Goal: Task Accomplishment & Management: Manage account settings

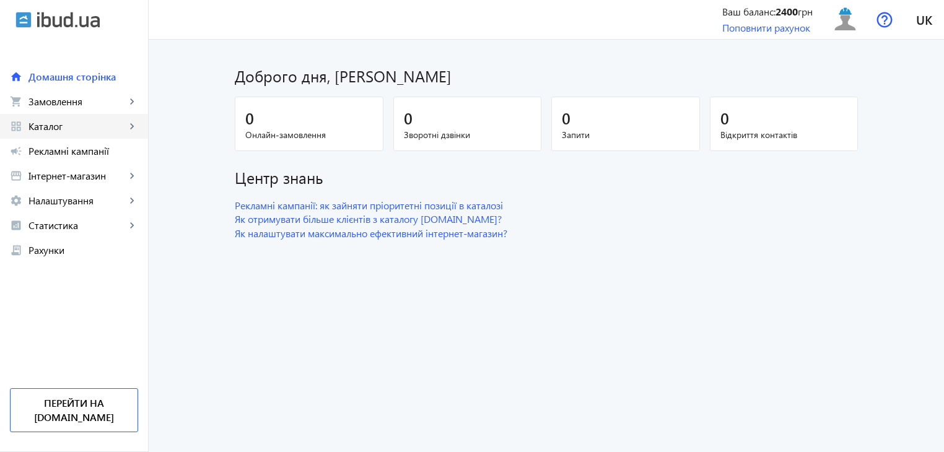
click at [71, 122] on span "Каталог" at bounding box center [76, 126] width 97 height 12
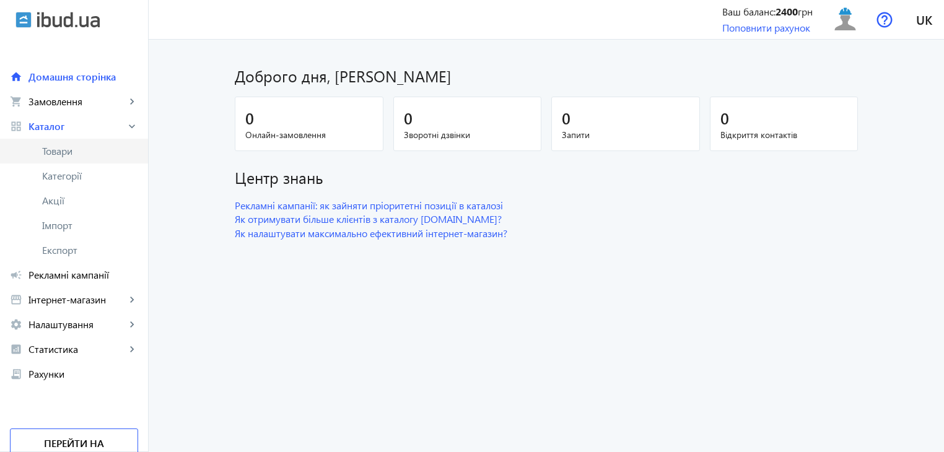
click at [64, 150] on span "Товари" at bounding box center [90, 151] width 96 height 12
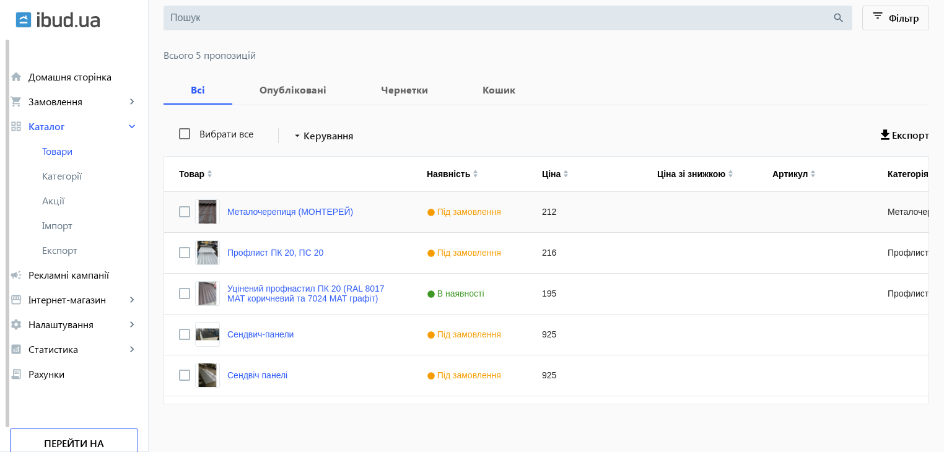
scroll to position [139, 0]
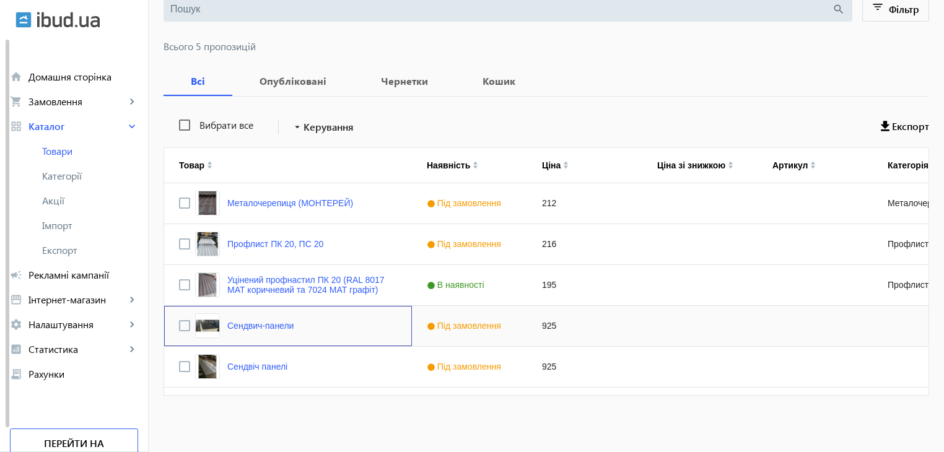
click at [195, 325] on img "Press SPACE to select this row." at bounding box center [207, 325] width 25 height 25
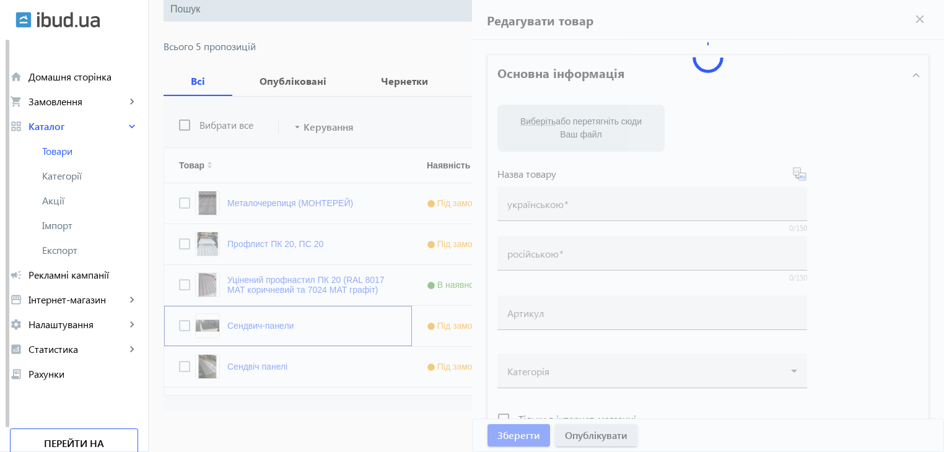
type input "Сендвич-панели"
type input "[PERSON_NAME]-панели"
type input "925"
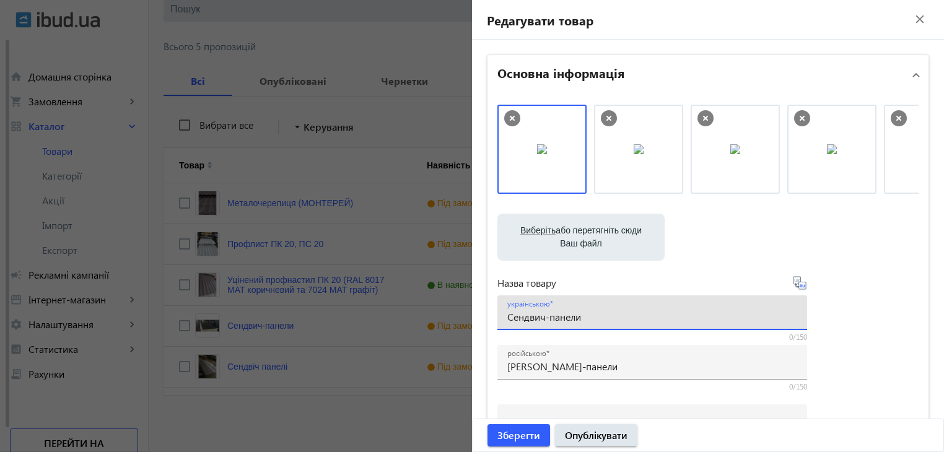
click at [536, 318] on input "Сендвич-панели" at bounding box center [652, 316] width 290 height 13
type input "Сендвіч-панелі"
click at [518, 436] on span "Зберегти" at bounding box center [518, 436] width 43 height 14
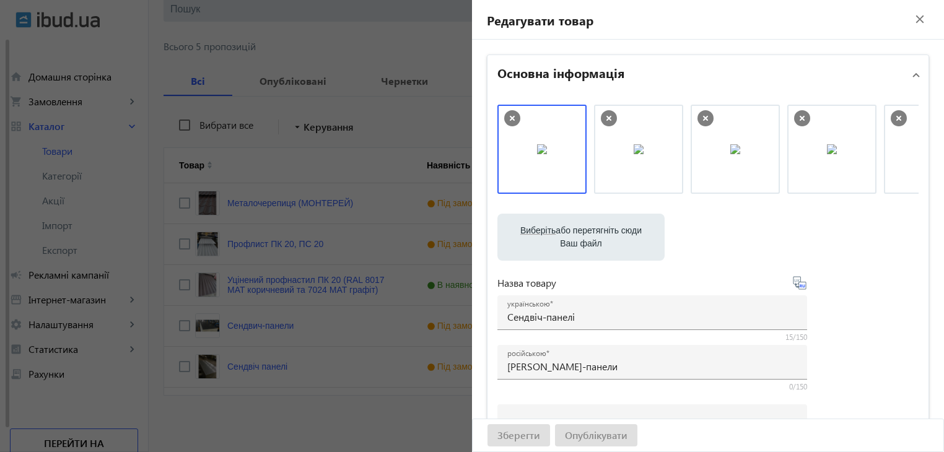
scroll to position [0, 0]
